Goal: Find specific page/section: Find specific page/section

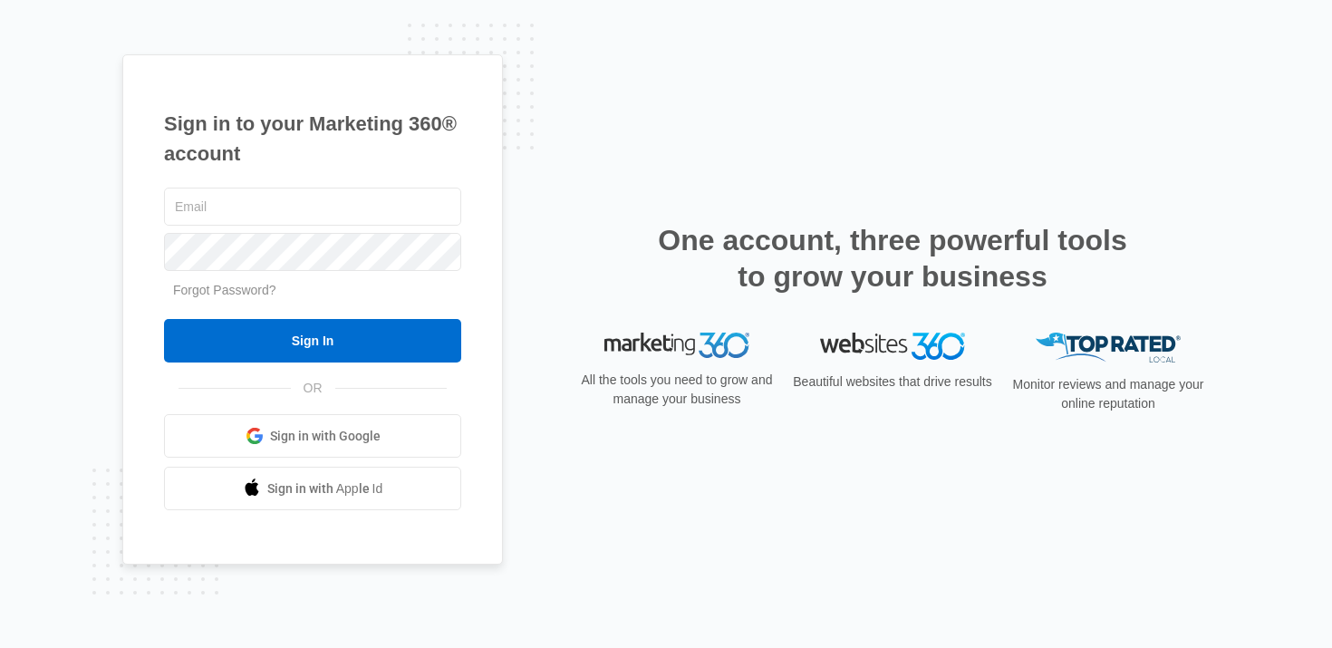
type input "[PERSON_NAME][EMAIL_ADDRESS][PERSON_NAME][DOMAIN_NAME]"
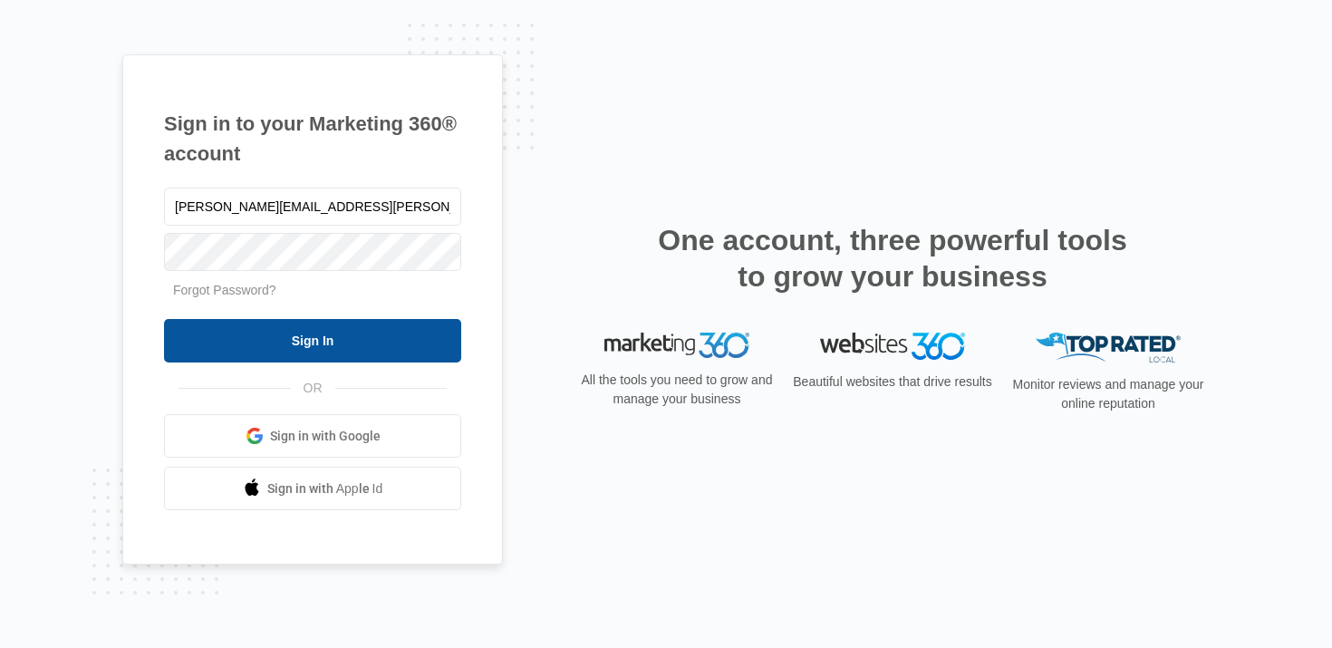
click at [276, 322] on input "Sign In" at bounding box center [312, 340] width 297 height 43
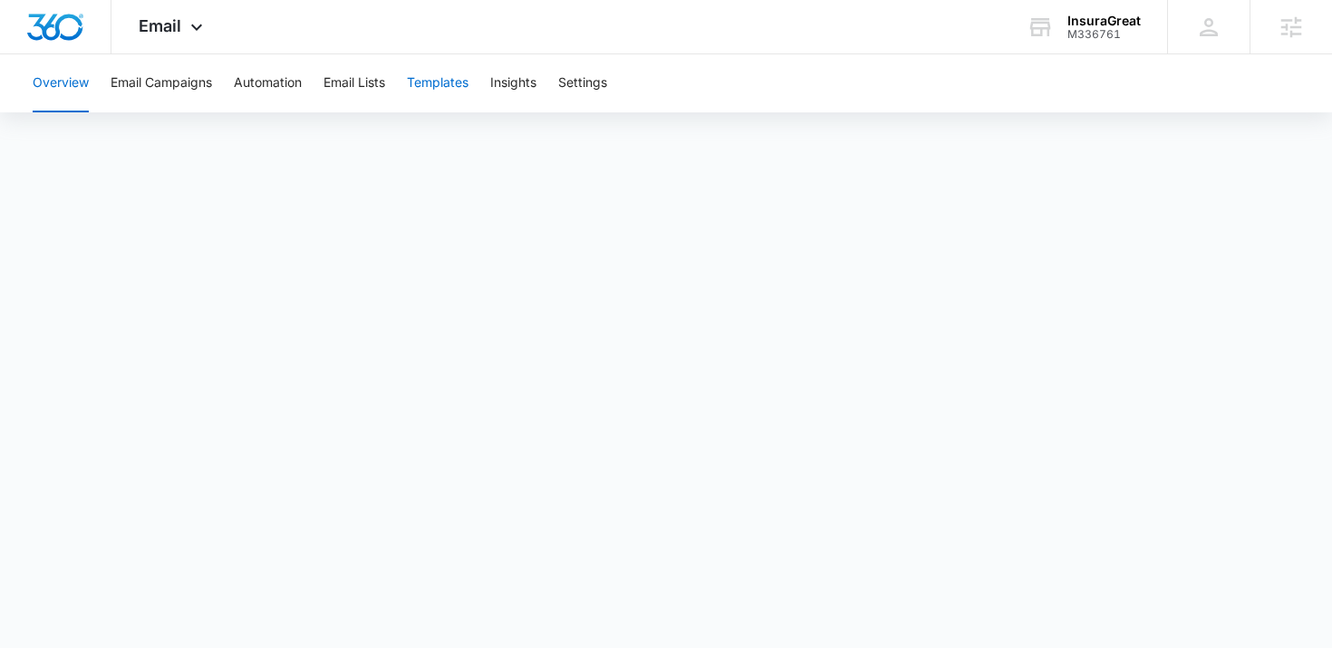
click at [448, 100] on button "Templates" at bounding box center [438, 83] width 62 height 58
click at [262, 89] on button "Automation" at bounding box center [268, 83] width 68 height 58
